Goal: Information Seeking & Learning: Understand process/instructions

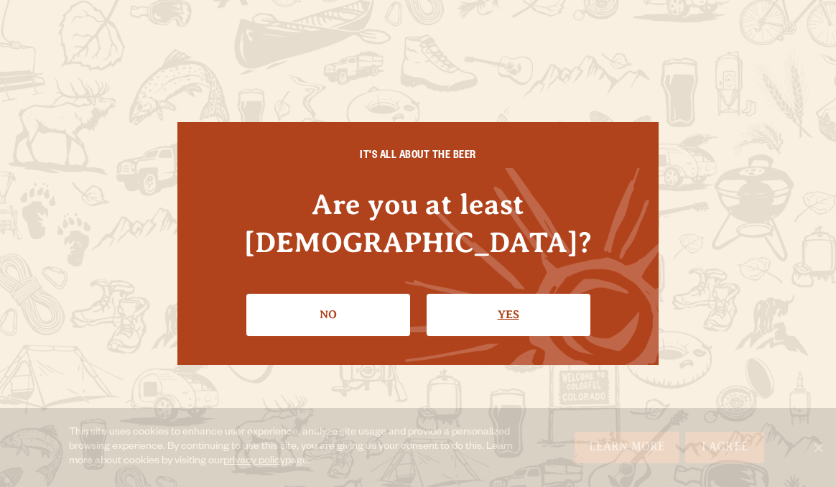
click at [488, 294] on link "Yes" at bounding box center [509, 315] width 164 height 42
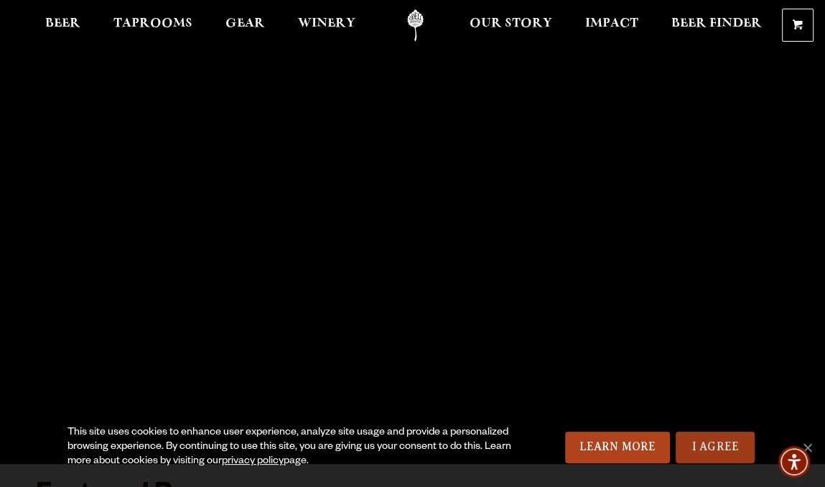
click at [697, 441] on link "I Agree" at bounding box center [715, 448] width 79 height 32
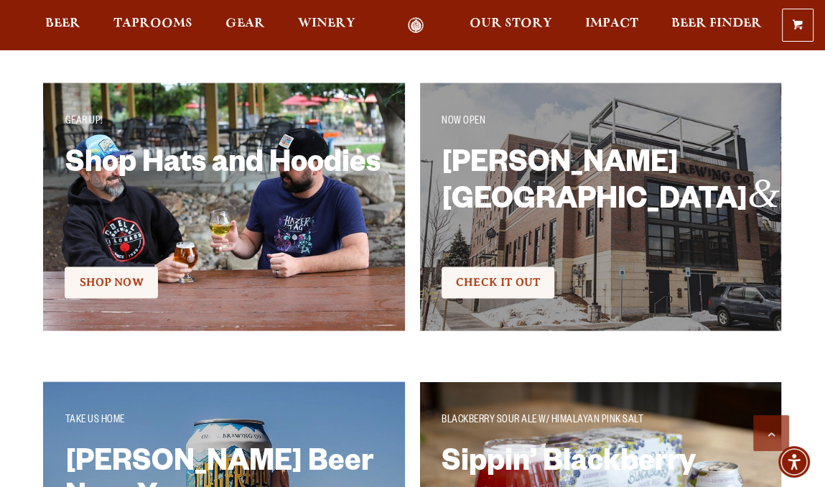
scroll to position [2155, 0]
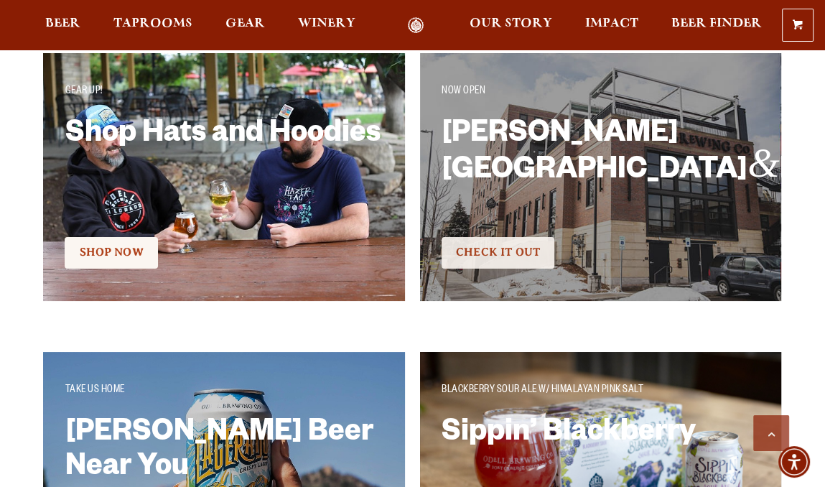
click at [499, 252] on span "Check It Out" at bounding box center [498, 252] width 84 height 13
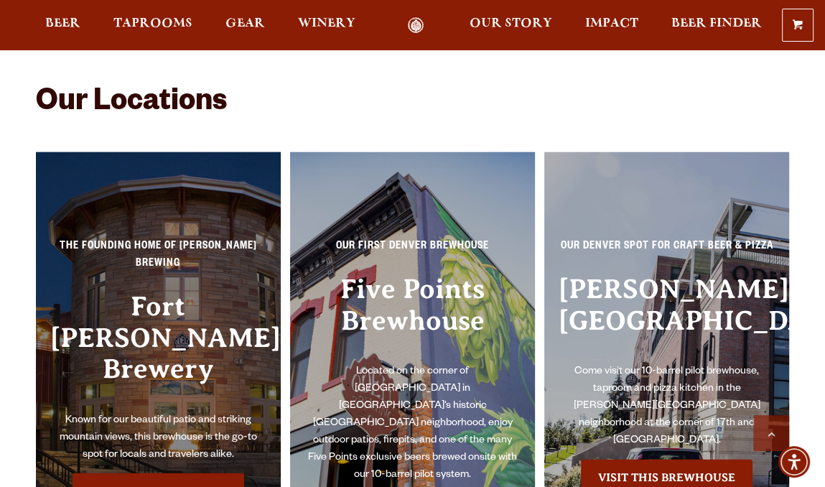
scroll to position [2783, 0]
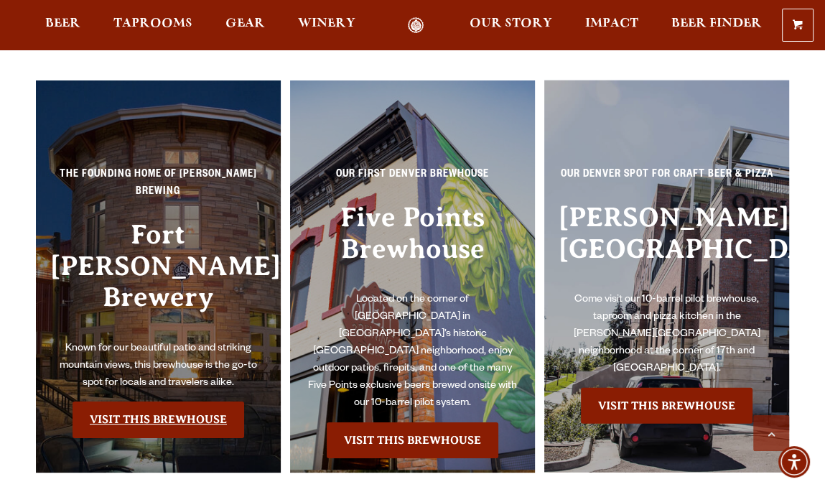
click at [176, 402] on link "Visit this Brewhouse" at bounding box center [159, 420] width 172 height 36
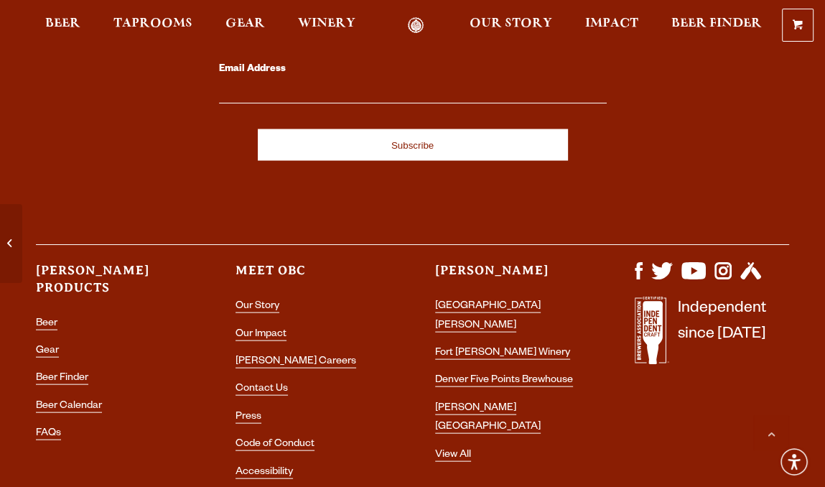
scroll to position [6321, 0]
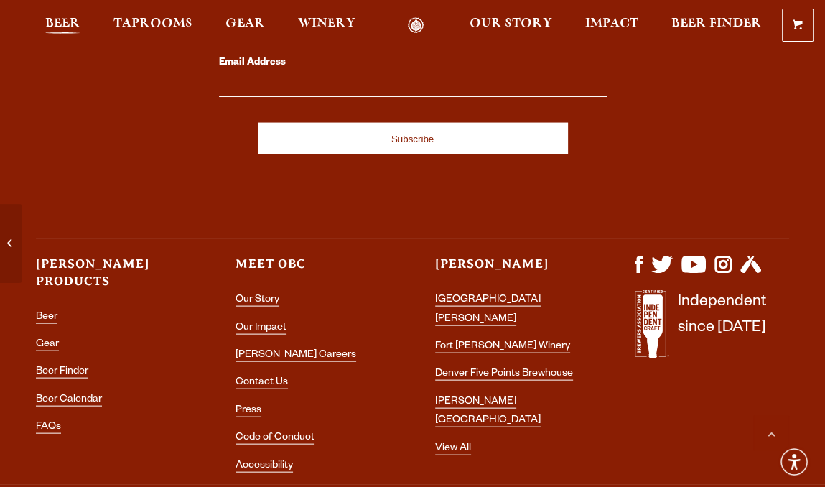
click at [60, 25] on span "Beer" at bounding box center [62, 23] width 35 height 11
click at [471, 295] on link "[GEOGRAPHIC_DATA][PERSON_NAME]" at bounding box center [488, 311] width 106 height 32
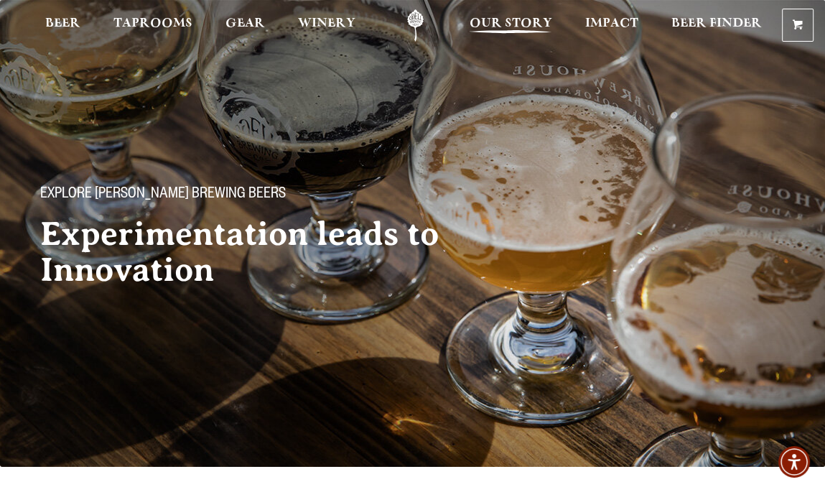
click at [528, 27] on span "Our Story" at bounding box center [510, 23] width 83 height 11
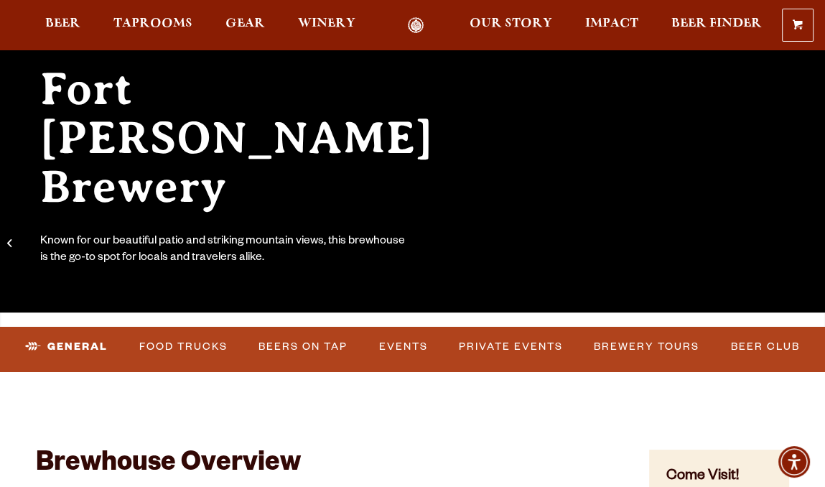
scroll to position [215, 0]
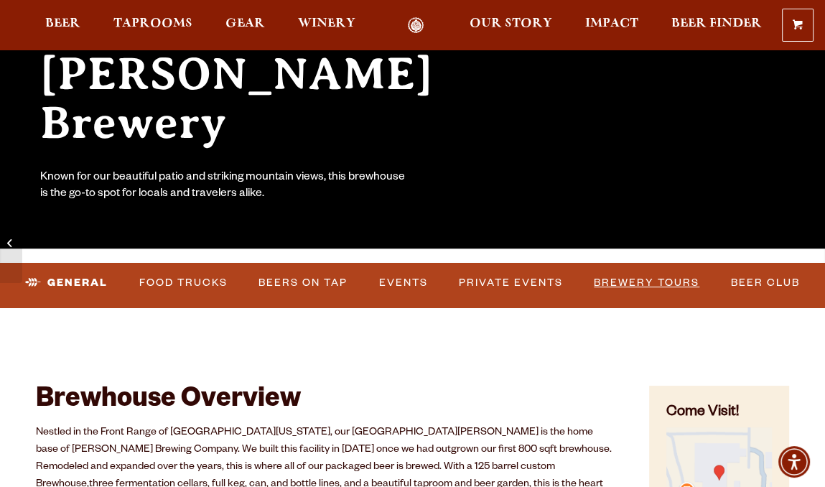
click at [634, 284] on link "Brewery Tours" at bounding box center [646, 282] width 117 height 33
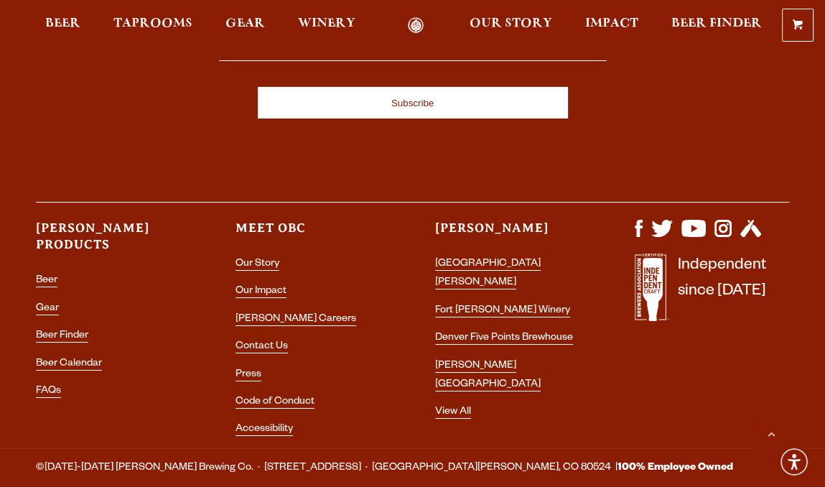
scroll to position [3853, 0]
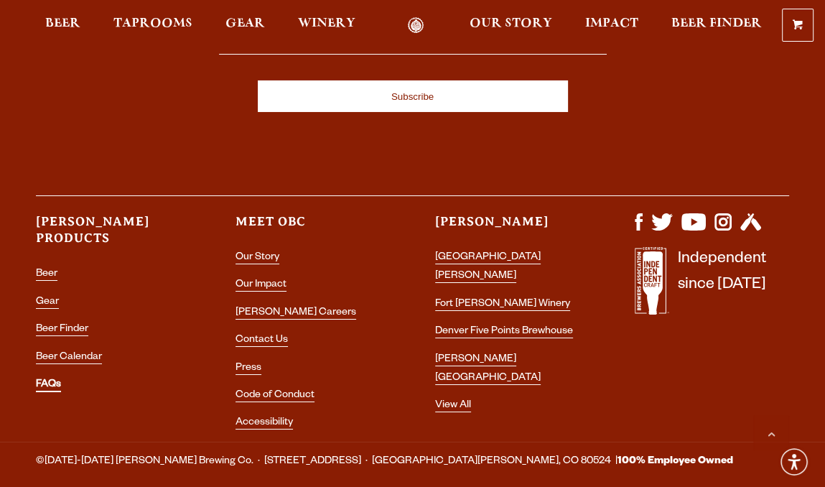
click at [47, 379] on link "FAQs" at bounding box center [48, 385] width 25 height 13
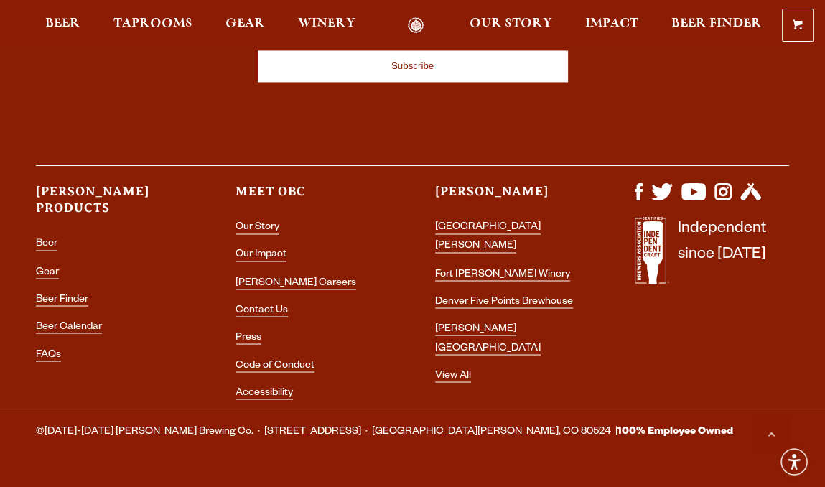
scroll to position [1807, 0]
